Goal: Transaction & Acquisition: Purchase product/service

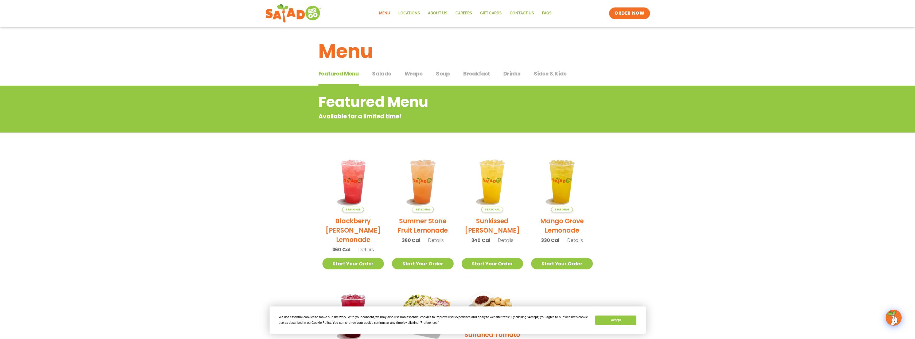
click at [378, 72] on span "Salads" at bounding box center [381, 74] width 19 height 8
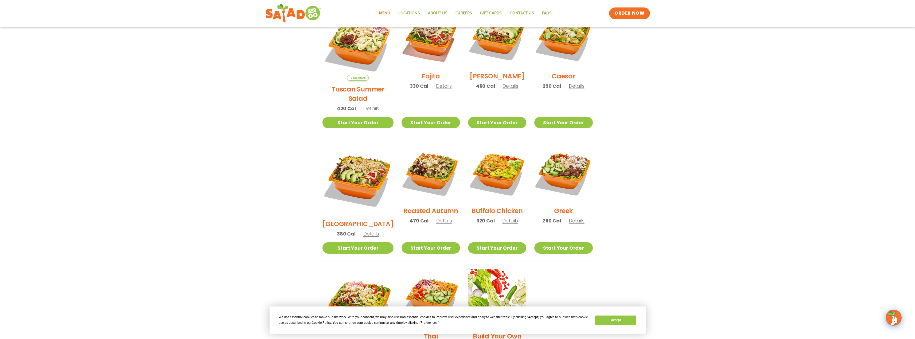
scroll to position [171, 0]
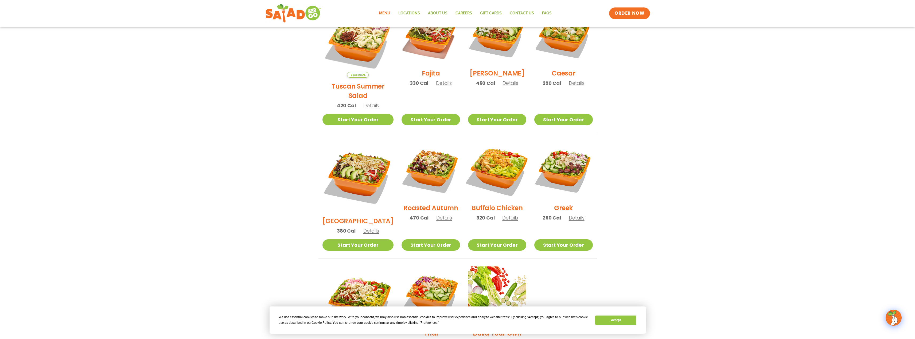
click at [501, 156] on img at bounding box center [497, 170] width 68 height 68
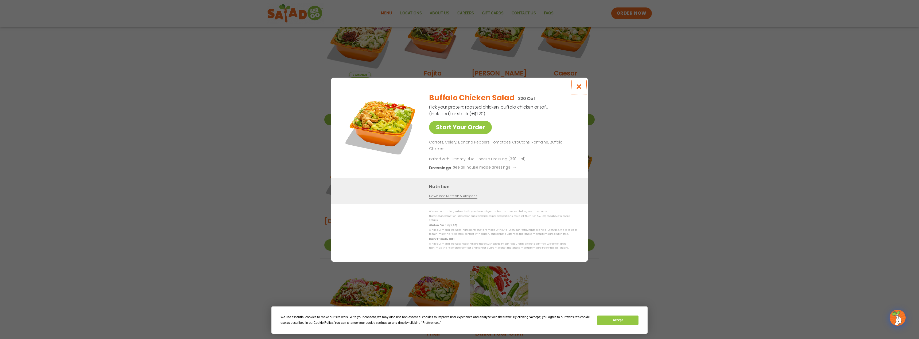
click at [577, 89] on icon "Close modal" at bounding box center [579, 87] width 7 height 6
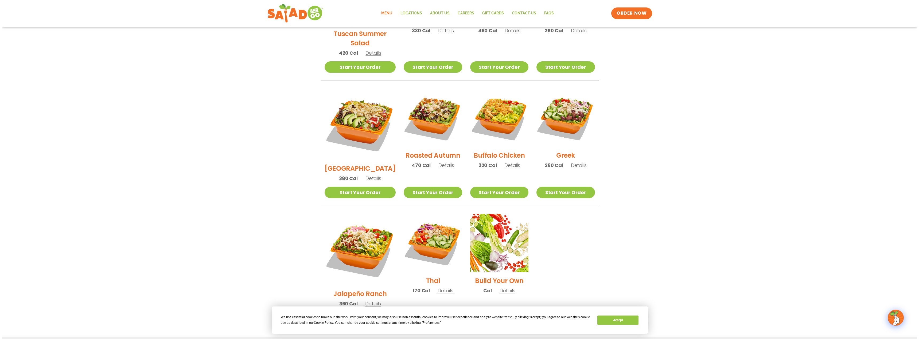
scroll to position [251, 0]
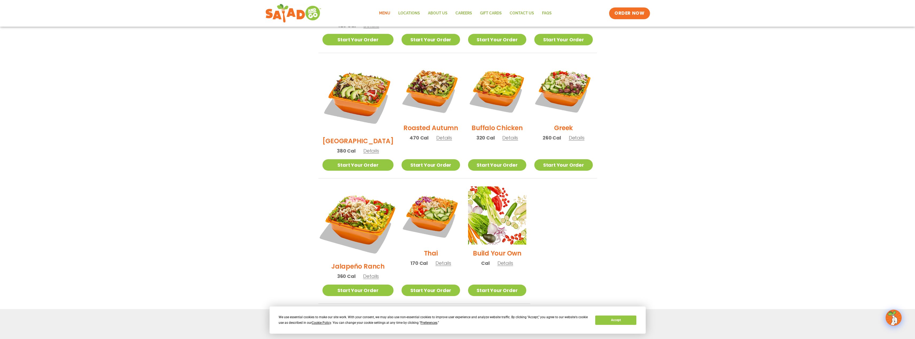
click at [356, 185] on img at bounding box center [358, 223] width 84 height 84
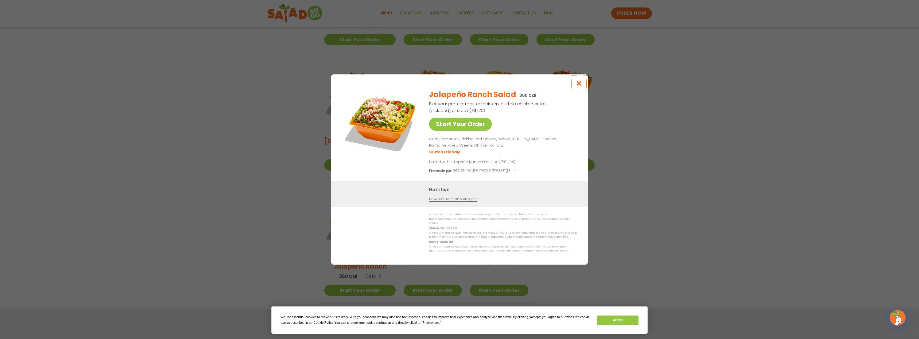
click at [582, 86] on icon "Close modal" at bounding box center [579, 84] width 7 height 6
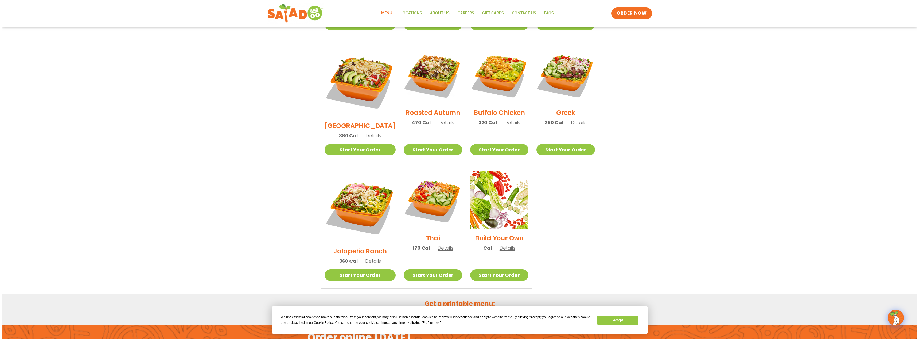
scroll to position [267, 0]
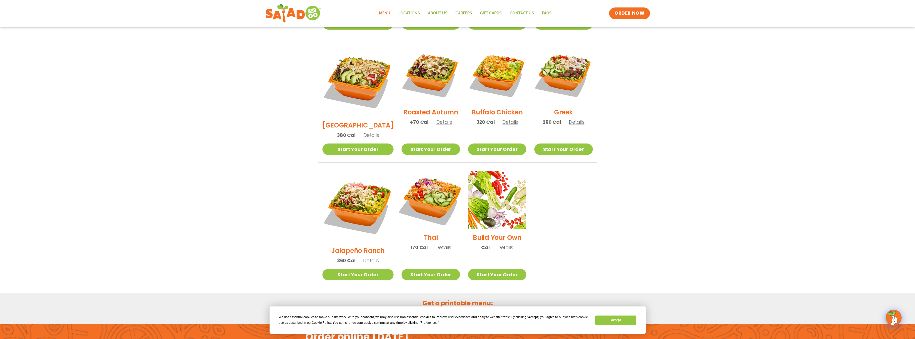
click at [436, 180] on img at bounding box center [430, 200] width 68 height 68
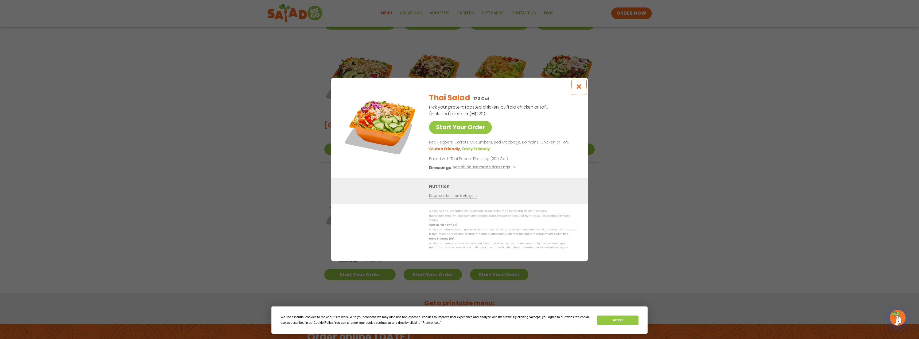
click at [581, 87] on icon "Close modal" at bounding box center [579, 87] width 7 height 6
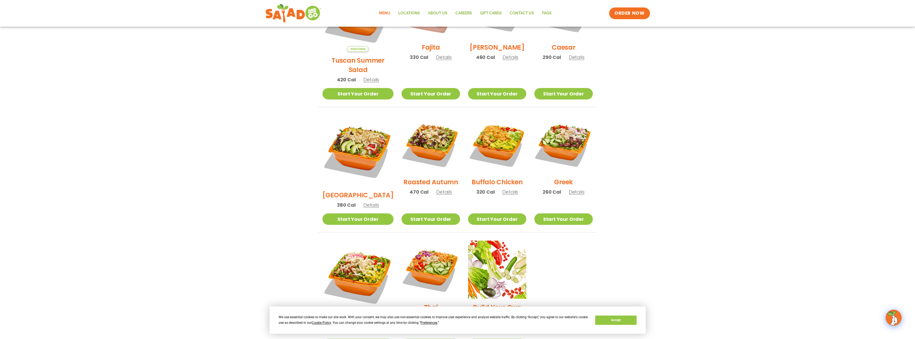
scroll to position [187, 0]
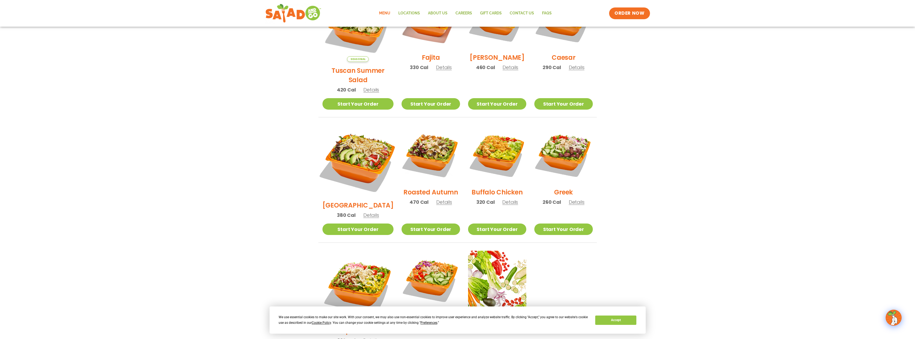
click at [355, 143] on img at bounding box center [358, 161] width 84 height 84
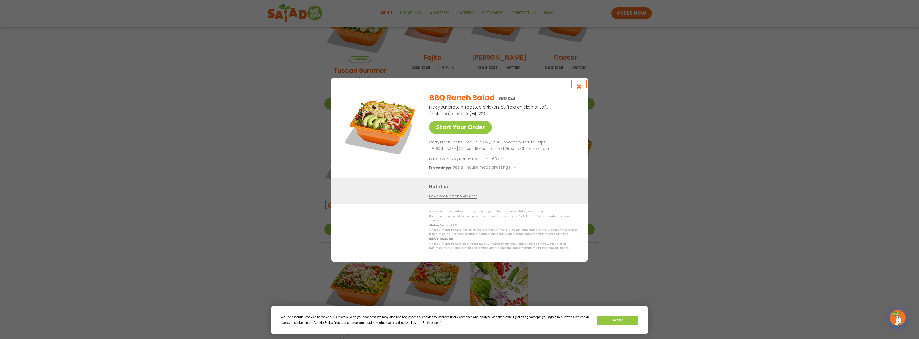
click at [579, 88] on icon "Close modal" at bounding box center [579, 87] width 7 height 6
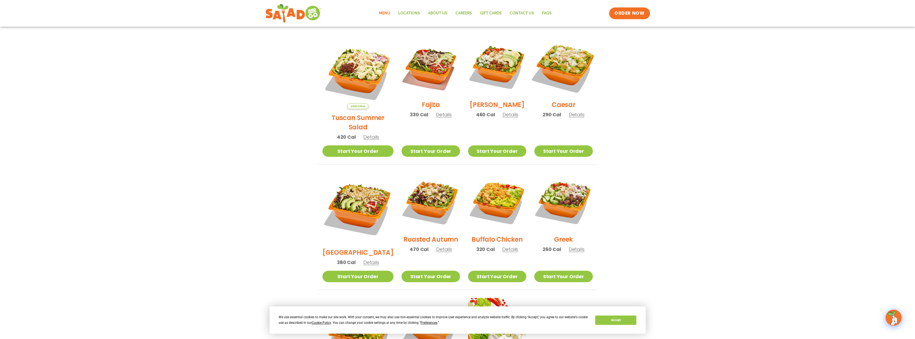
scroll to position [133, 0]
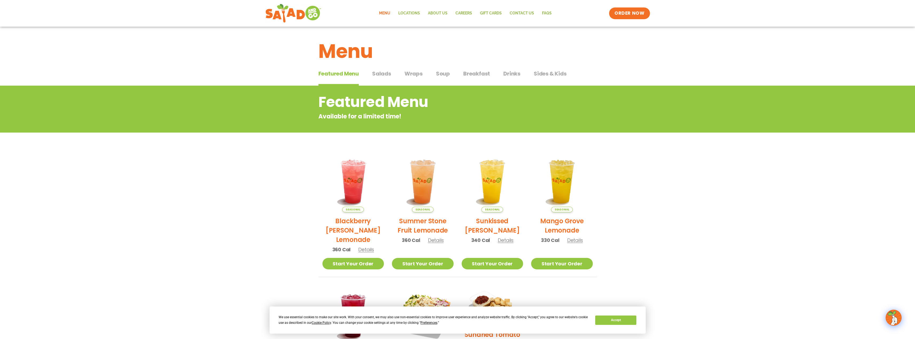
click at [382, 77] on span "Salads" at bounding box center [381, 74] width 19 height 8
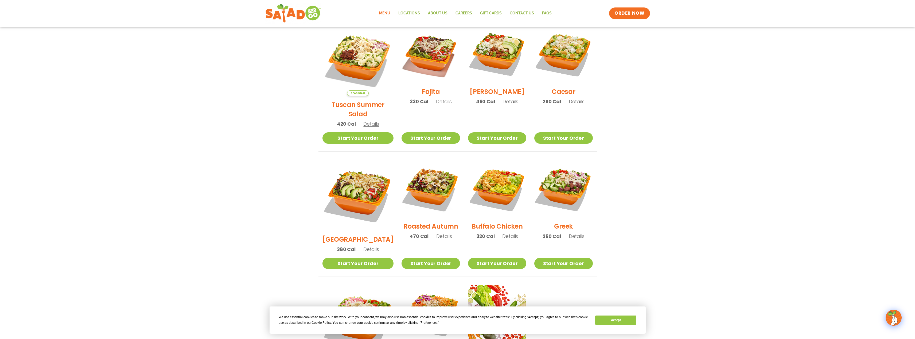
scroll to position [160, 0]
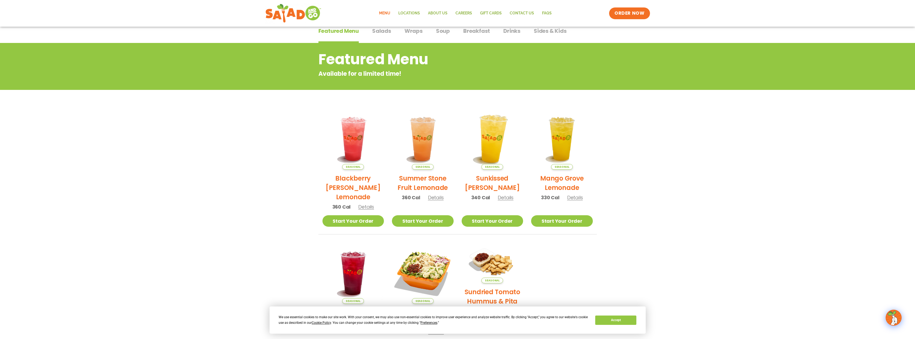
scroll to position [3, 0]
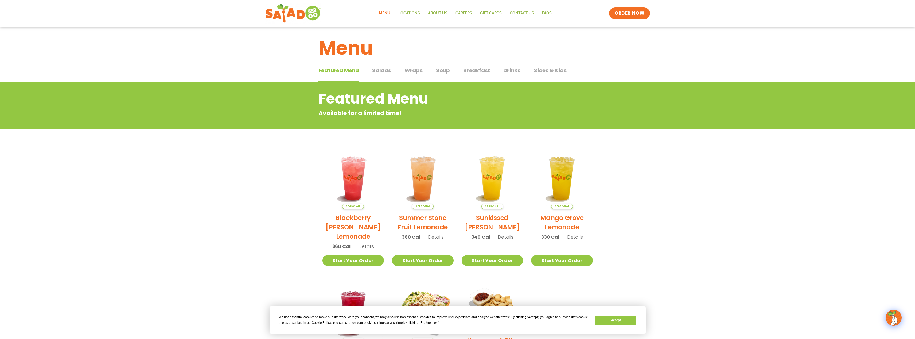
click at [383, 71] on span "Salads" at bounding box center [381, 71] width 19 height 8
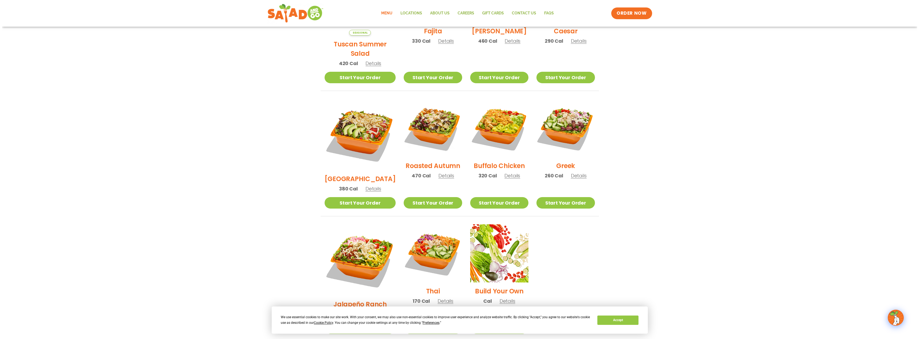
scroll to position [217, 0]
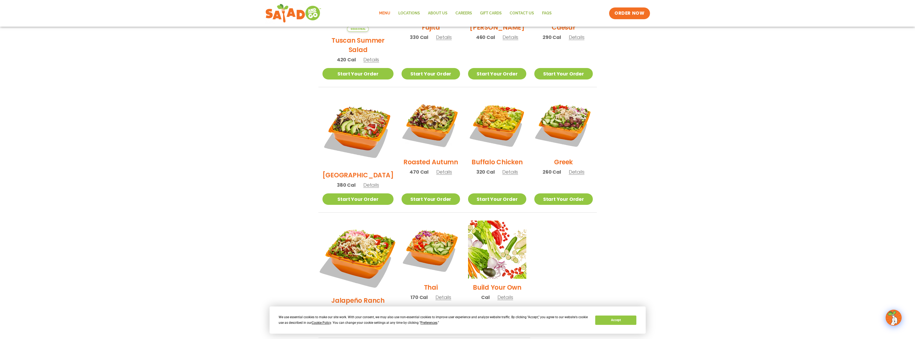
click at [351, 232] on img at bounding box center [358, 257] width 84 height 84
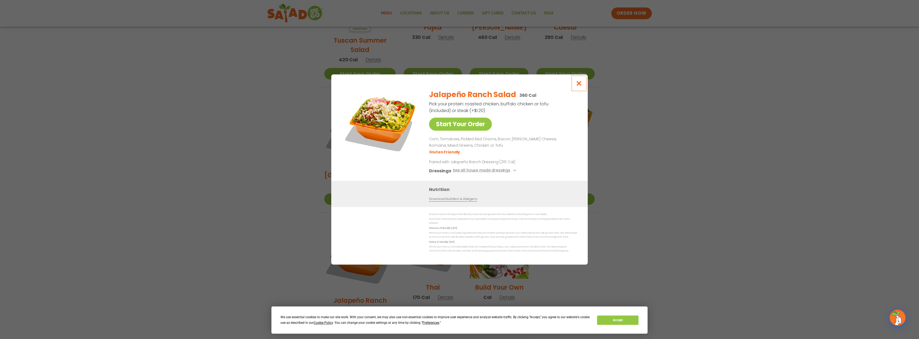
click at [578, 85] on icon "Close modal" at bounding box center [579, 84] width 7 height 6
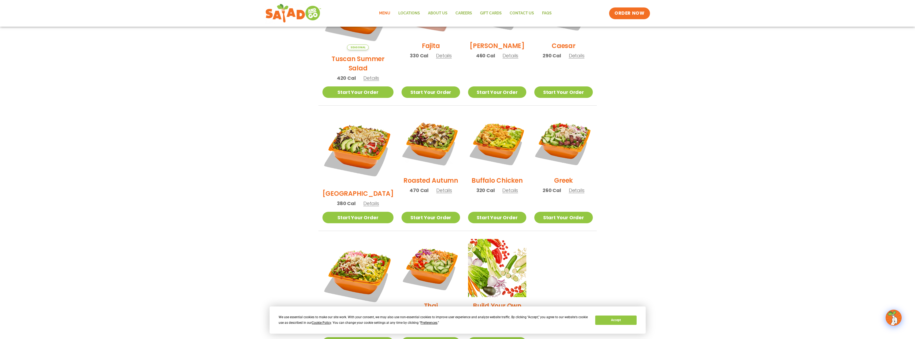
scroll to position [187, 0]
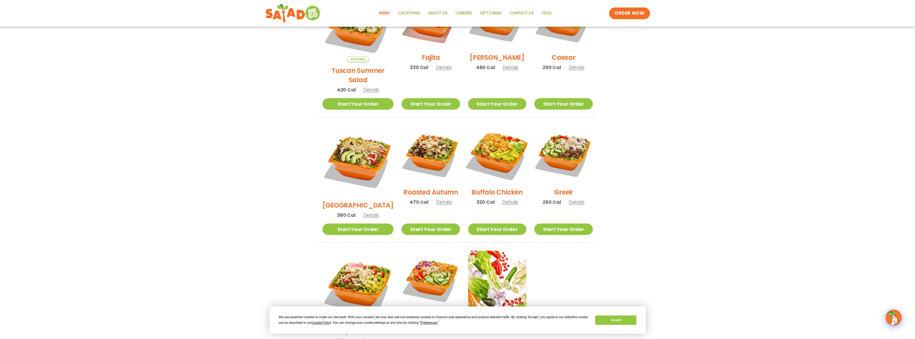
click at [498, 145] on img at bounding box center [497, 154] width 68 height 68
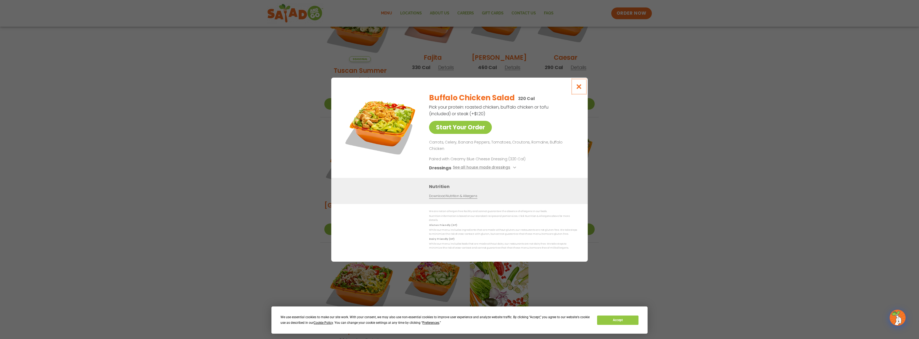
click at [579, 89] on icon "Close modal" at bounding box center [579, 87] width 7 height 6
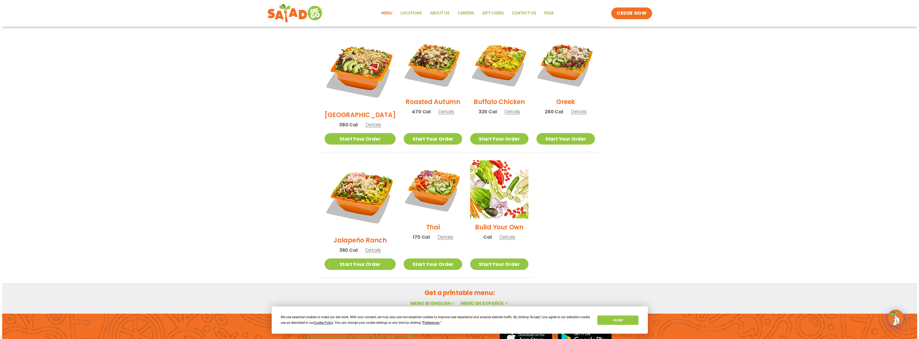
scroll to position [294, 0]
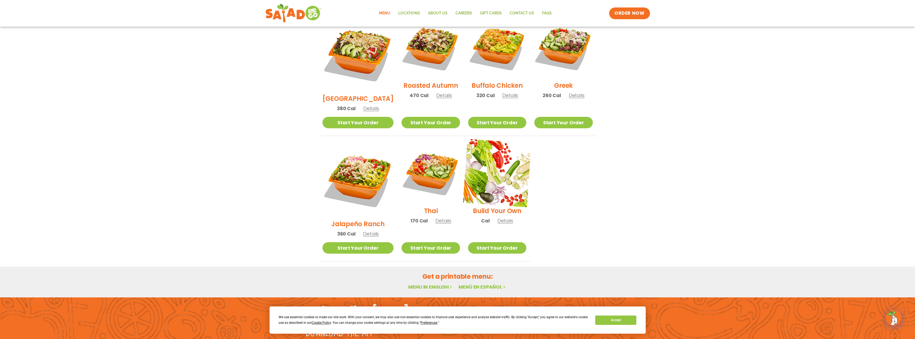
click at [490, 170] on img at bounding box center [497, 173] width 68 height 68
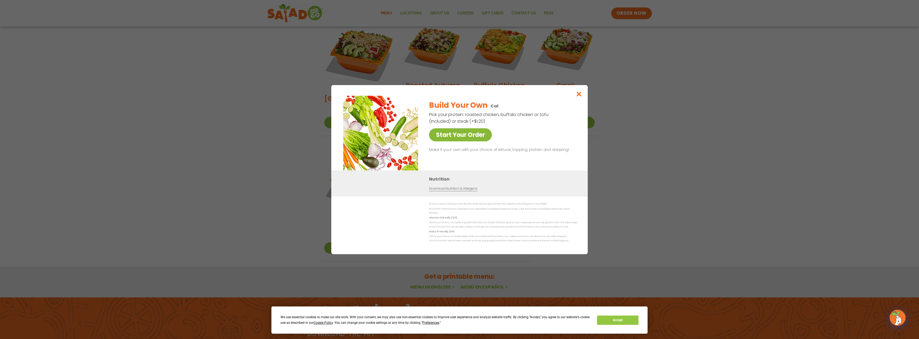
click at [470, 137] on link "Start Your Order" at bounding box center [460, 134] width 63 height 13
